Goal: Task Accomplishment & Management: Use online tool/utility

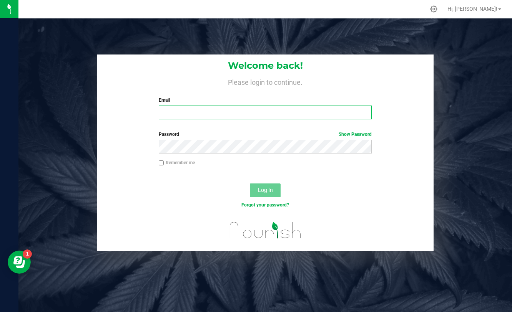
click at [241, 116] on input "Email" at bounding box center [265, 113] width 213 height 14
type input "[EMAIL_ADDRESS][DOMAIN_NAME]"
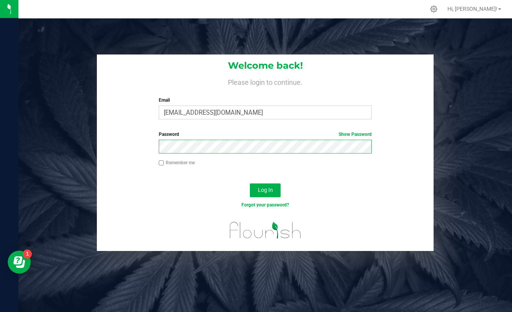
click at [250, 184] on button "Log In" at bounding box center [265, 191] width 31 height 14
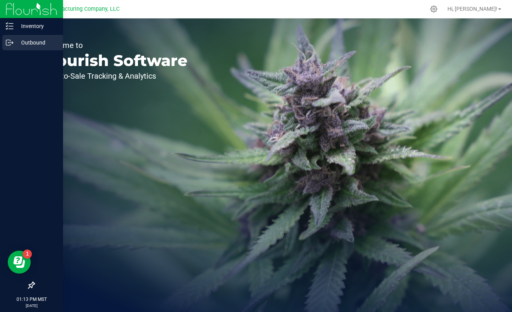
click at [5, 42] on div "Outbound" at bounding box center [32, 42] width 61 height 15
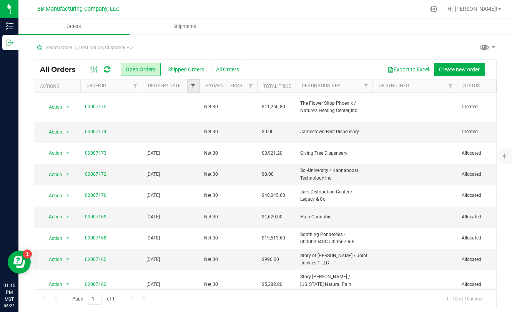
click at [194, 88] on span "Filter" at bounding box center [193, 86] width 6 height 6
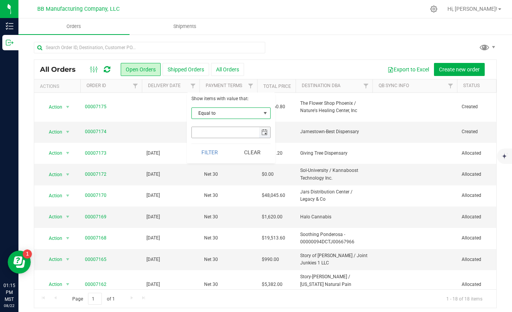
click at [265, 131] on span "select" at bounding box center [264, 132] width 6 height 6
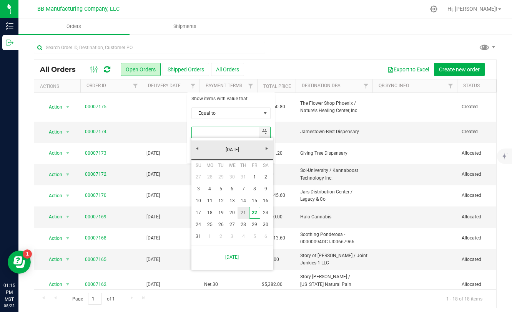
click at [244, 211] on link "21" at bounding box center [242, 213] width 11 height 12
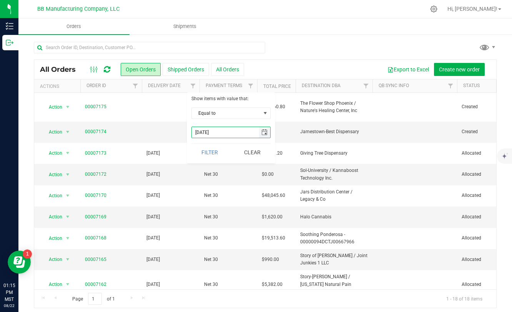
click at [262, 134] on span "select" at bounding box center [264, 132] width 6 height 6
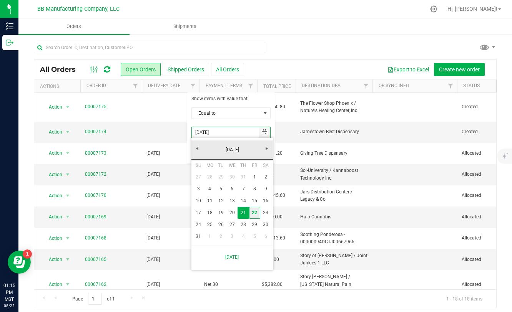
click at [251, 211] on link "22" at bounding box center [254, 213] width 11 height 12
type input "[DATE]"
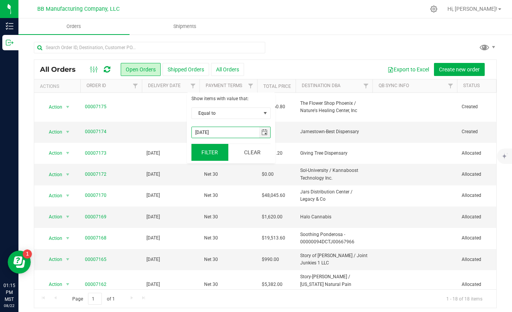
click at [207, 147] on button "Filter" at bounding box center [209, 152] width 37 height 17
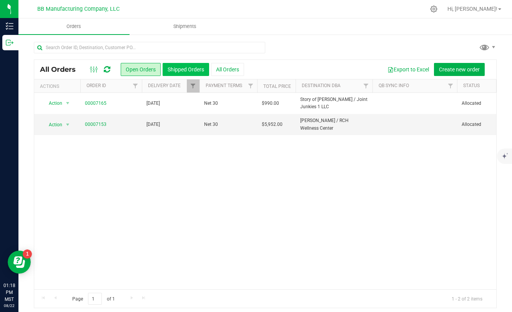
click at [191, 70] on button "Shipped Orders" at bounding box center [186, 69] width 46 height 13
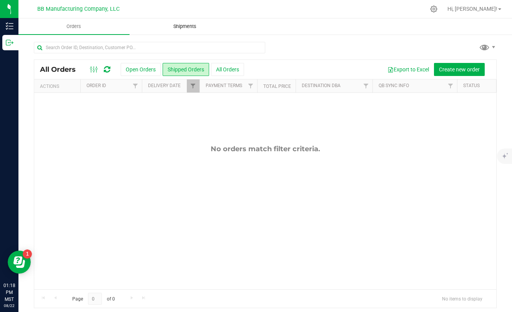
click at [181, 29] on span "Shipments" at bounding box center [185, 26] width 44 height 7
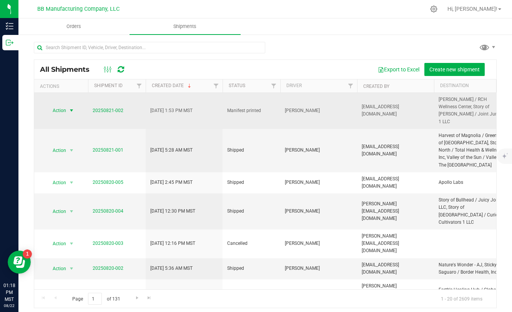
click at [71, 108] on span "select" at bounding box center [71, 111] width 6 height 6
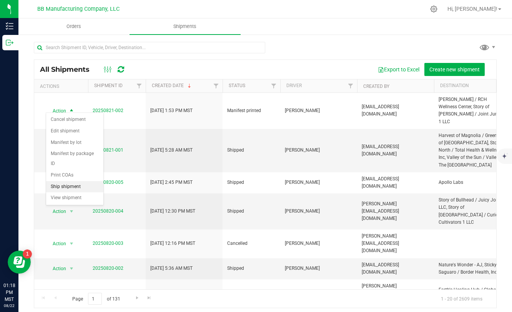
click at [65, 181] on li "Ship shipment" at bounding box center [74, 187] width 57 height 12
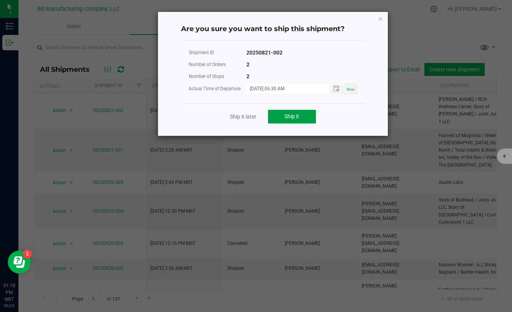
click at [296, 119] on span "Ship it" at bounding box center [291, 116] width 15 height 6
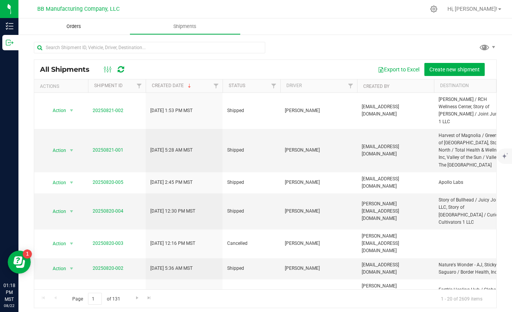
click at [82, 27] on span "Orders" at bounding box center [73, 26] width 35 height 7
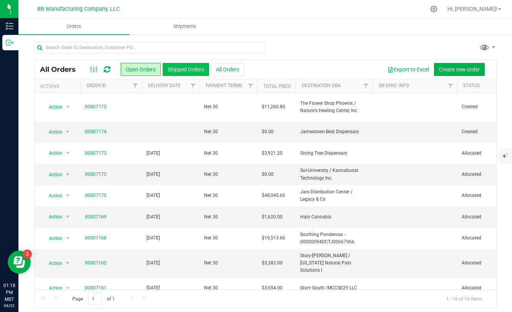
click at [190, 73] on button "Shipped Orders" at bounding box center [186, 69] width 46 height 13
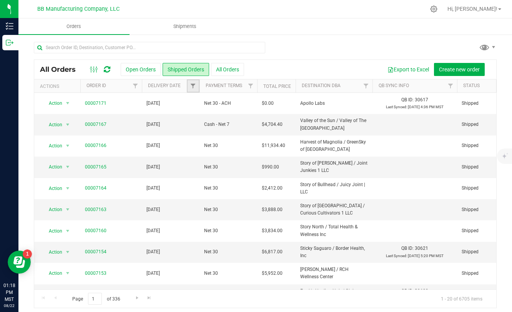
click at [195, 90] on link "Filter" at bounding box center [193, 86] width 13 height 13
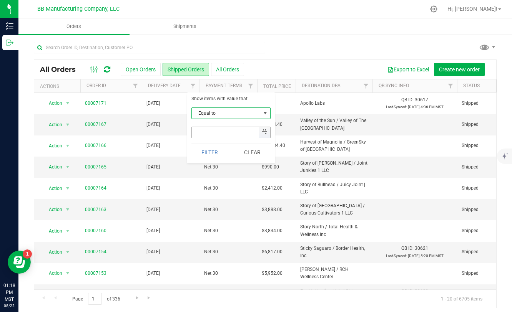
click at [264, 134] on span "select" at bounding box center [264, 132] width 6 height 6
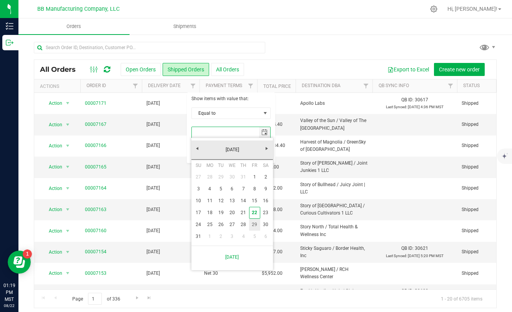
click at [257, 219] on link "29" at bounding box center [254, 225] width 11 height 12
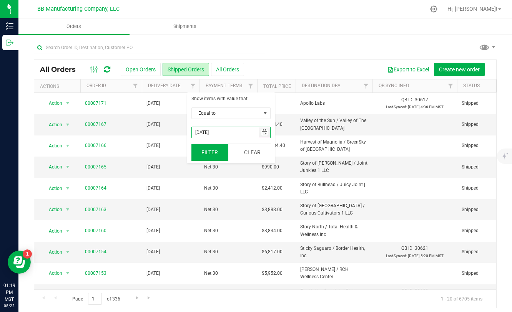
click at [210, 153] on button "Filter" at bounding box center [209, 152] width 37 height 17
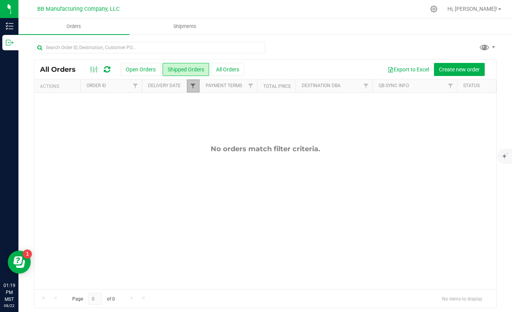
click at [192, 85] on span "Filter" at bounding box center [193, 86] width 6 height 6
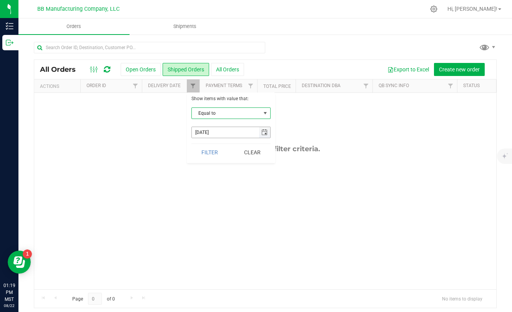
click at [262, 134] on span "select" at bounding box center [264, 132] width 6 height 6
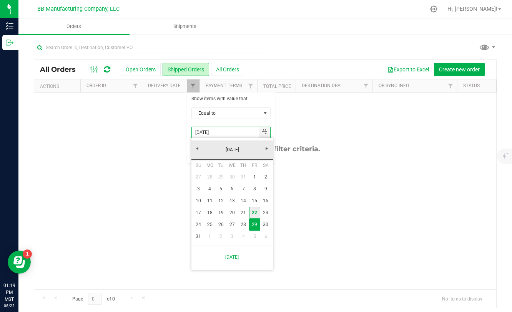
click at [254, 213] on link "22" at bounding box center [254, 213] width 11 height 12
type input "[DATE]"
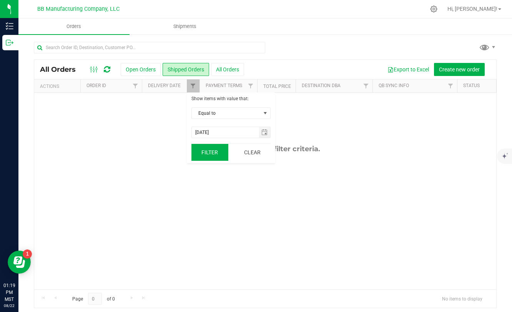
click at [212, 152] on button "Filter" at bounding box center [209, 152] width 37 height 17
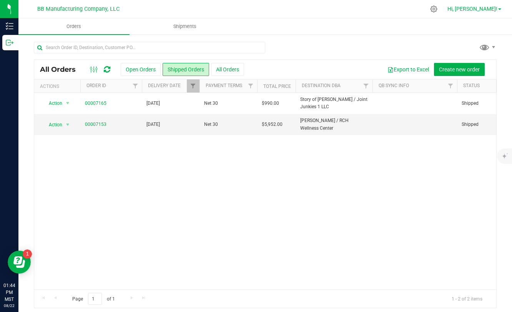
click at [488, 13] on link "Hi, [PERSON_NAME]!" at bounding box center [474, 9] width 60 height 8
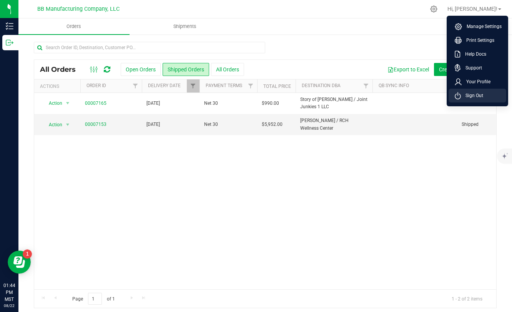
click at [469, 97] on span "Sign Out" at bounding box center [472, 96] width 22 height 8
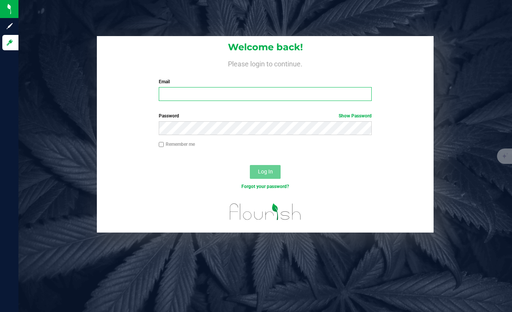
click at [238, 101] on input "Email" at bounding box center [265, 94] width 213 height 14
type input "[PERSON_NAME][EMAIL_ADDRESS][DOMAIN_NAME]"
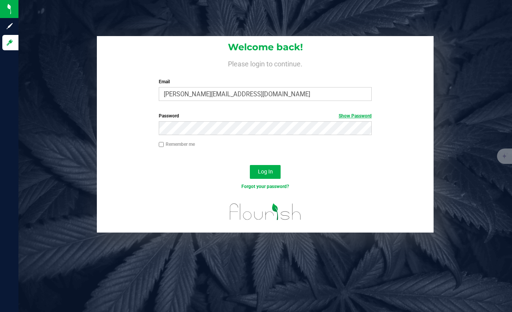
click at [350, 115] on link "Show Password" at bounding box center [354, 115] width 33 height 5
click at [262, 178] on button "Log In" at bounding box center [265, 172] width 31 height 14
